Goal: Navigation & Orientation: Find specific page/section

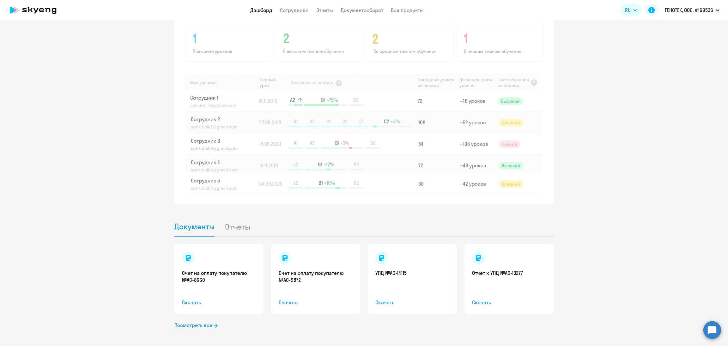
scroll to position [477, 0]
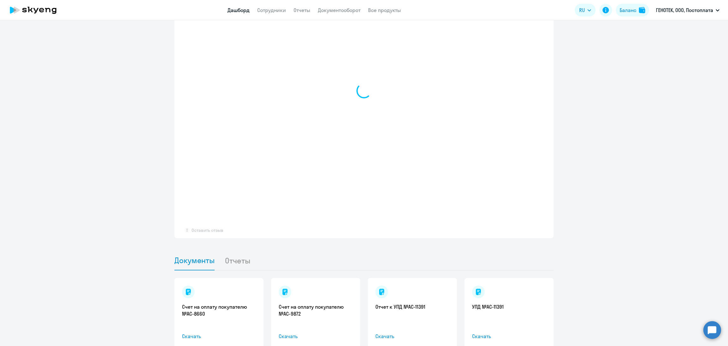
scroll to position [284, 0]
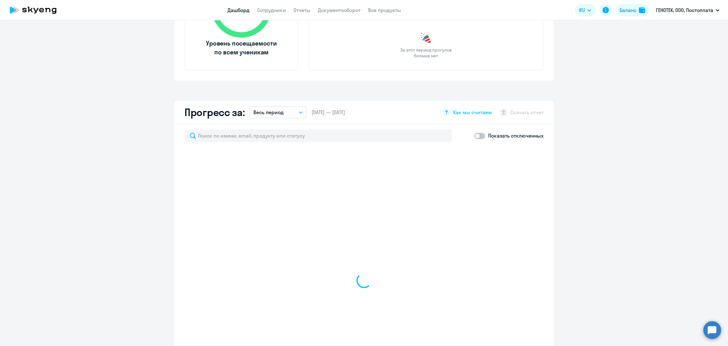
select select "30"
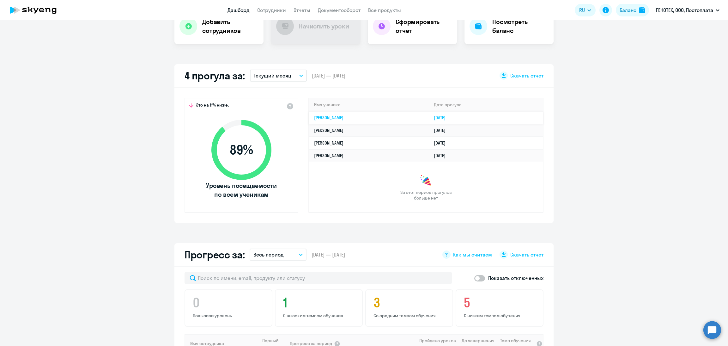
scroll to position [0, 0]
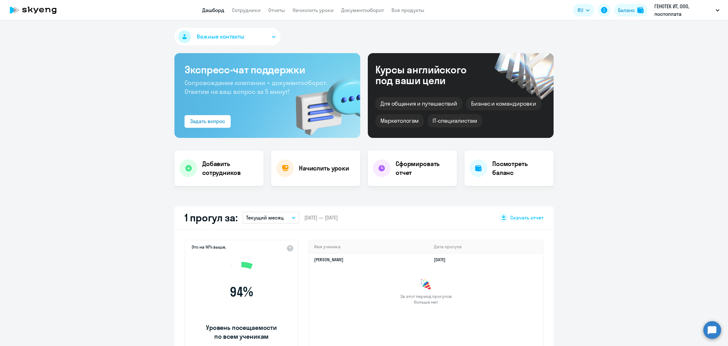
select select "30"
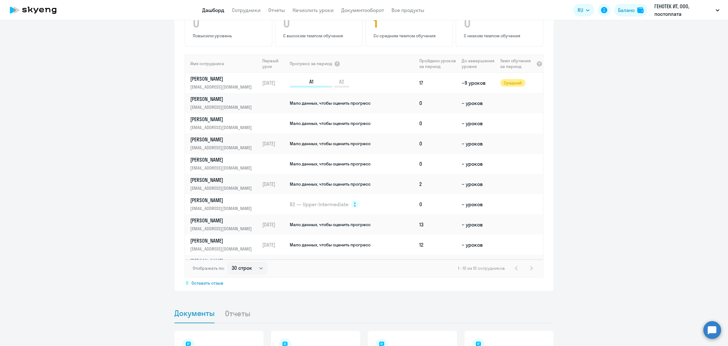
scroll to position [368, 0]
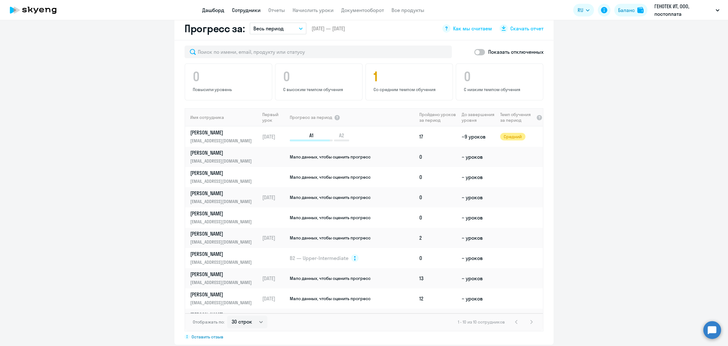
click at [248, 10] on link "Сотрудники" at bounding box center [246, 10] width 29 height 6
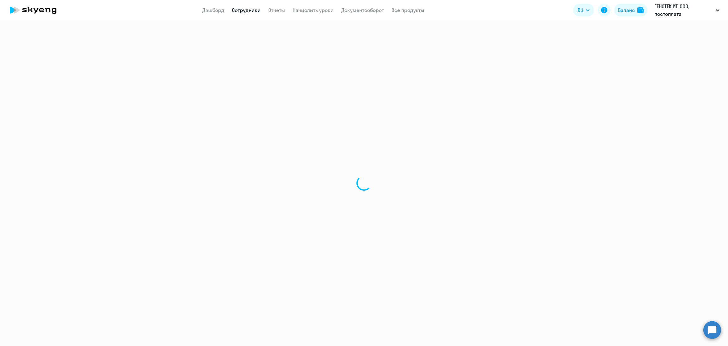
select select "30"
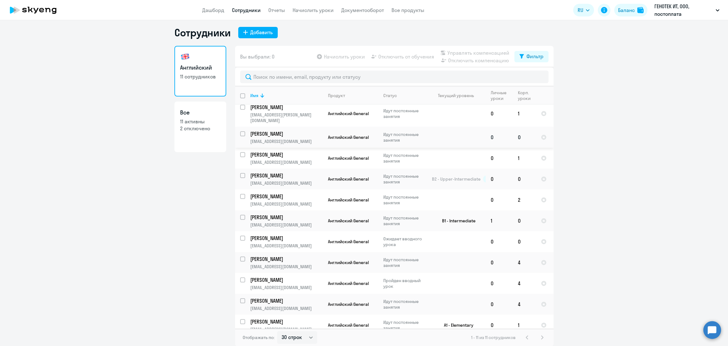
scroll to position [5, 0]
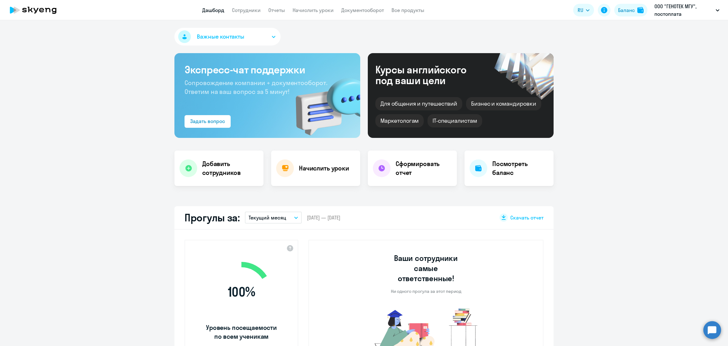
select select "30"
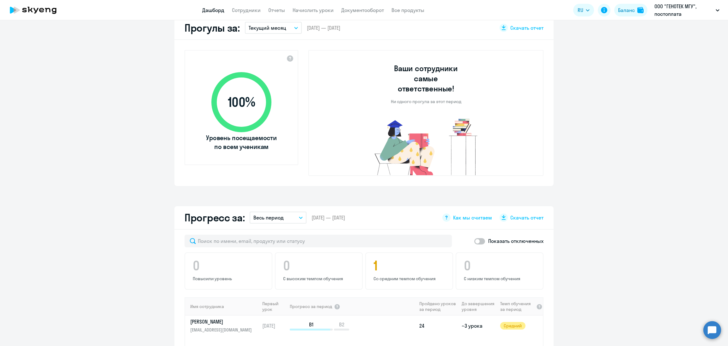
scroll to position [284, 0]
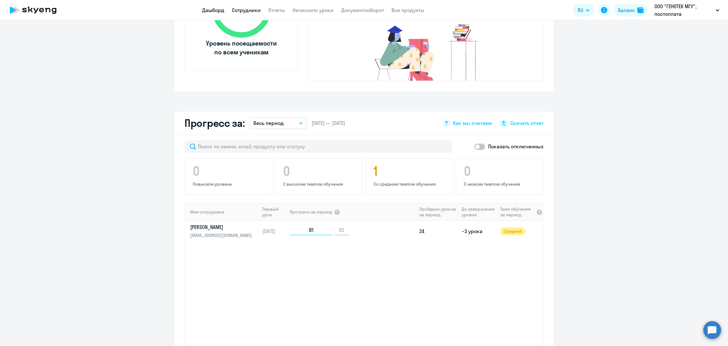
drag, startPoint x: 242, startPoint y: 4, endPoint x: 241, endPoint y: 8, distance: 3.3
click at [242, 4] on app-header "Дашборд Сотрудники Отчеты Начислить уроки Документооборот Все продукты Дашборд …" at bounding box center [364, 10] width 728 height 20
click at [241, 8] on link "Сотрудники" at bounding box center [246, 10] width 29 height 6
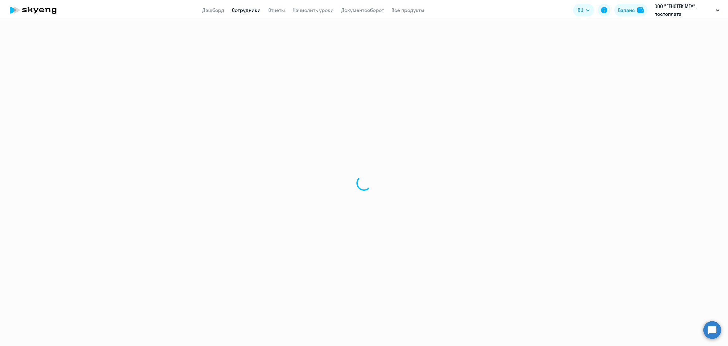
select select "30"
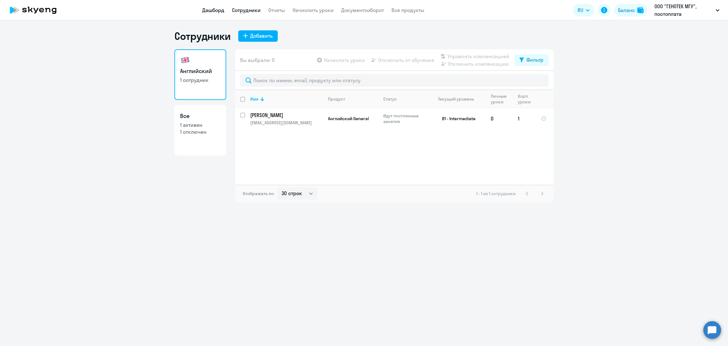
click at [217, 11] on link "Дашборд" at bounding box center [213, 10] width 22 height 6
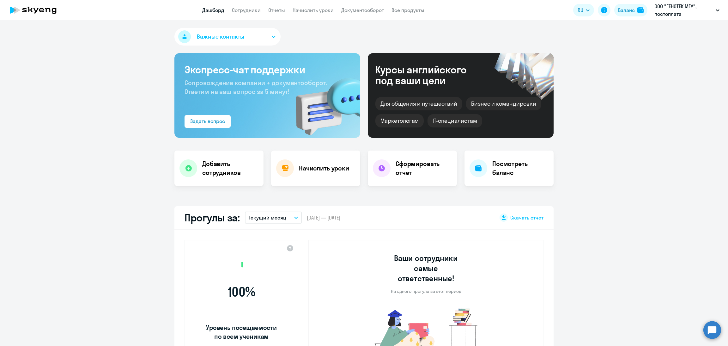
select select "30"
